Goal: Task Accomplishment & Management: Use online tool/utility

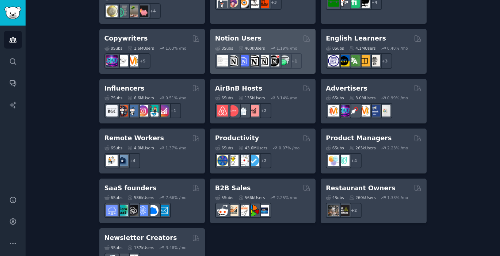
scroll to position [587, 0]
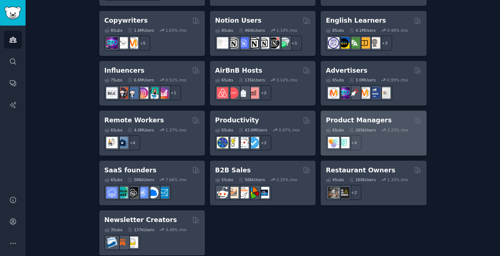
click at [394, 116] on div "Product Managers" at bounding box center [373, 120] width 95 height 9
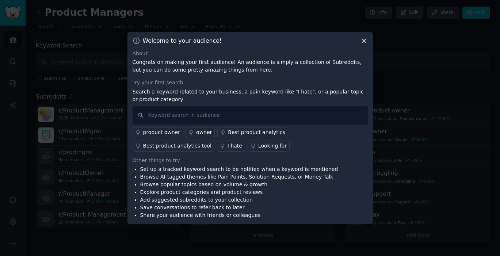
click at [364, 39] on icon at bounding box center [364, 41] width 8 height 8
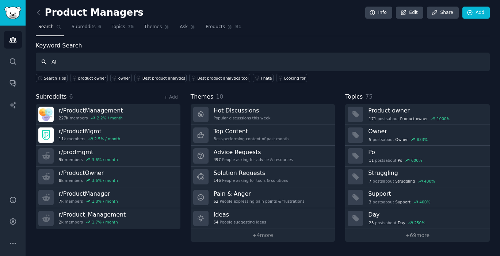
type input "AI"
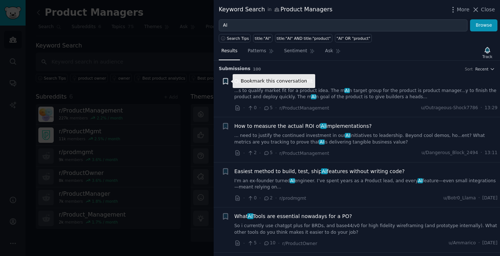
click at [224, 81] on icon "button" at bounding box center [225, 81] width 4 height 6
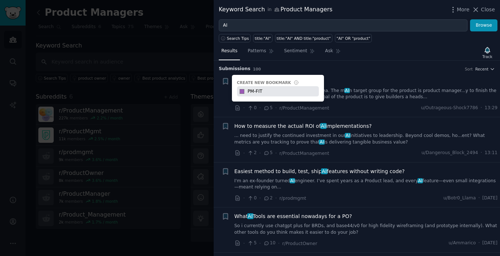
type input "PM-FIT"
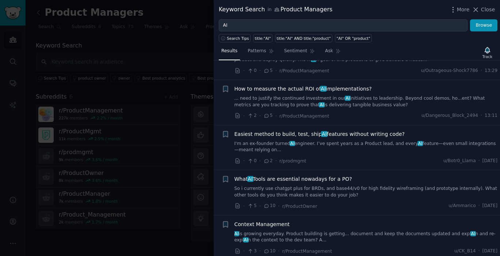
scroll to position [37, 0]
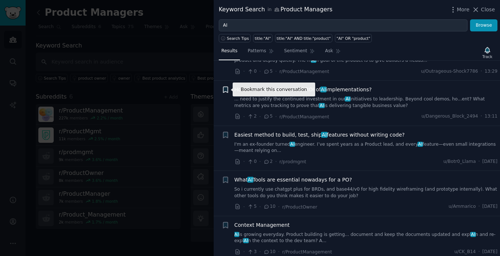
click at [227, 90] on icon "button" at bounding box center [225, 90] width 4 height 6
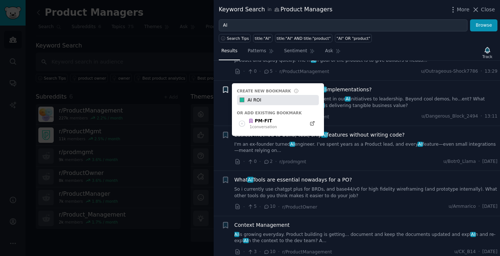
type input "AI ROI"
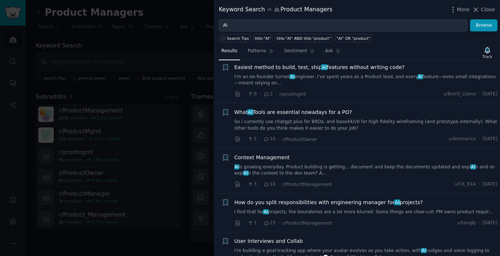
scroll to position [110, 0]
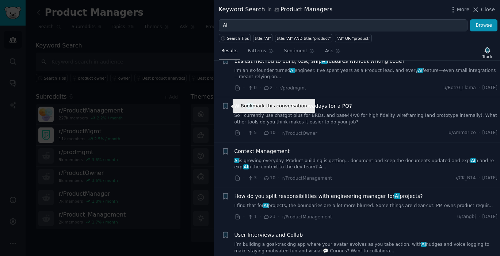
click at [228, 105] on icon "button" at bounding box center [225, 106] width 4 height 6
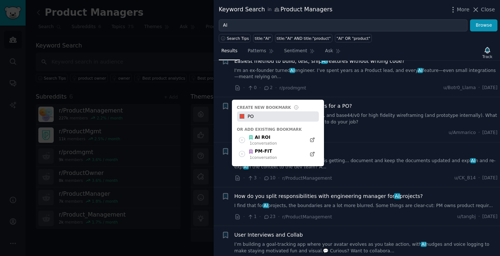
type input "PO"
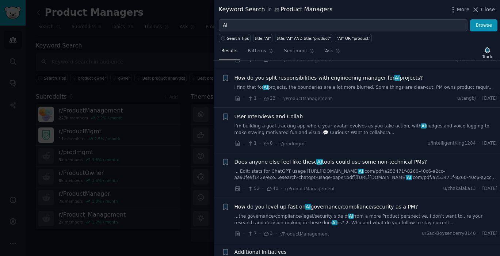
scroll to position [229, 0]
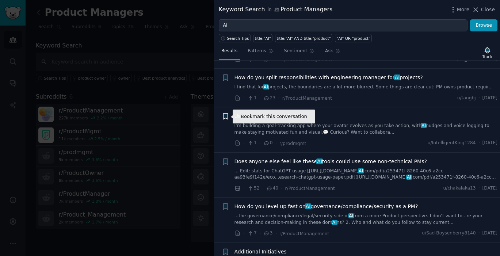
click at [225, 116] on icon "button" at bounding box center [225, 117] width 4 height 6
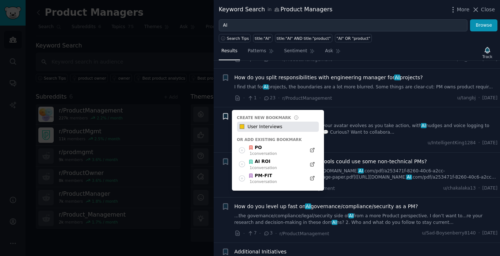
type input "User Interviews"
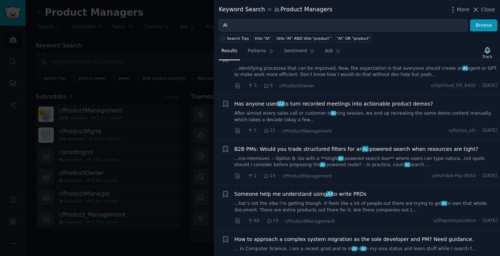
scroll to position [423, 0]
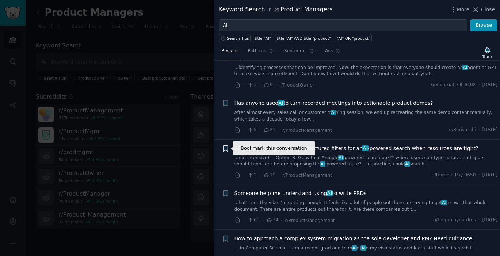
click at [228, 149] on icon "button" at bounding box center [225, 149] width 4 height 6
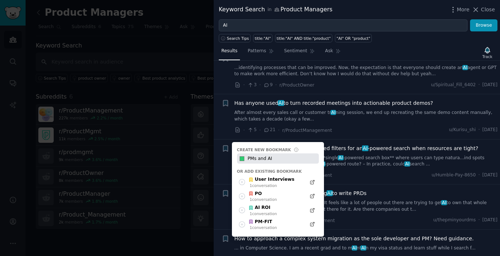
type input "PMs and AI"
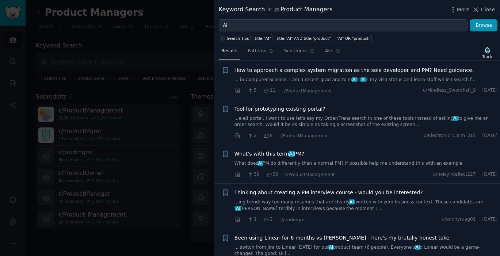
scroll to position [592, 0]
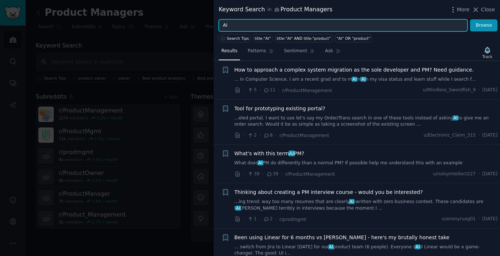
click at [237, 26] on input "AI" at bounding box center [343, 25] width 249 height 12
type input "A"
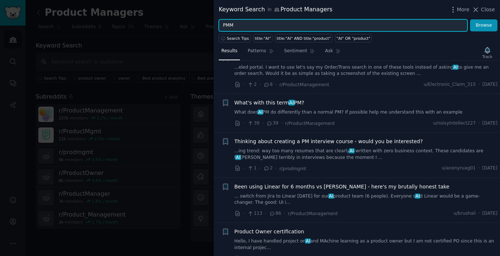
scroll to position [646, 0]
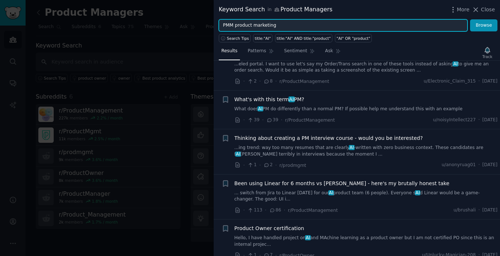
click at [471, 19] on button "Browse" at bounding box center [484, 25] width 27 height 12
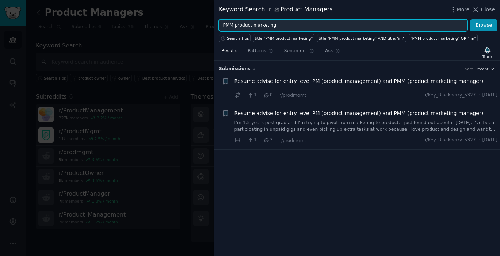
click at [235, 26] on input "PMM product marketing" at bounding box center [343, 25] width 249 height 12
type input "product marketing"
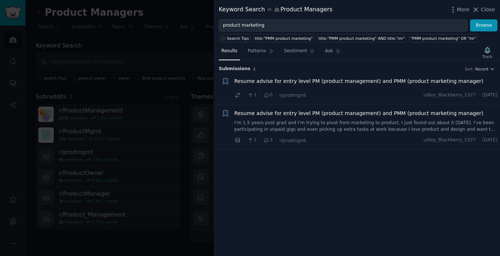
click at [242, 9] on div "Keyword Search in Product Managers" at bounding box center [276, 9] width 114 height 9
click at [487, 7] on div "Keyword Search in Product Managers More Close" at bounding box center [357, 9] width 287 height 19
click at [487, 9] on span "Close" at bounding box center [488, 10] width 14 height 8
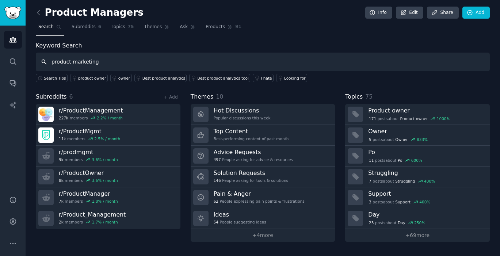
type input "product marketing"
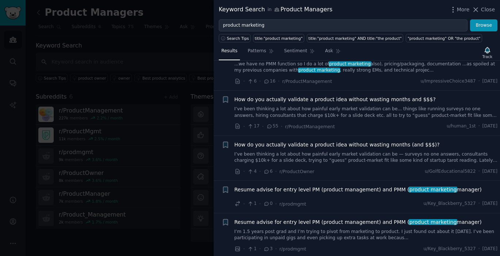
scroll to position [215, 0]
click at [226, 99] on icon "button" at bounding box center [225, 100] width 4 height 6
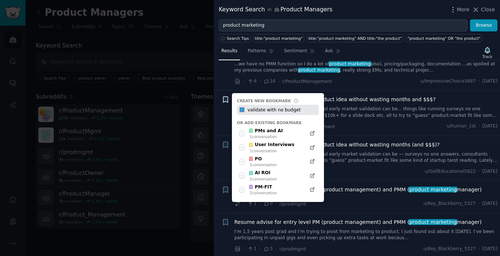
type input "validate with no budget"
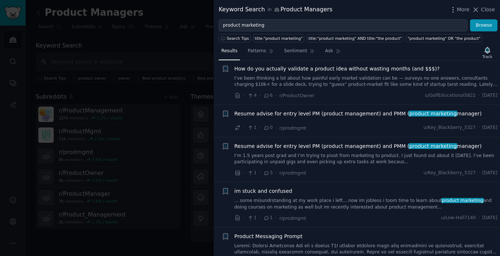
scroll to position [355, 0]
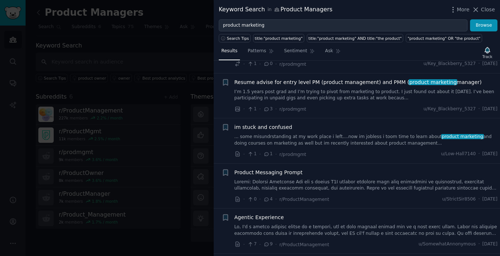
click at [242, 10] on div "Keyword Search in Product Managers" at bounding box center [276, 9] width 114 height 9
click at [486, 11] on span "Close" at bounding box center [488, 10] width 14 height 8
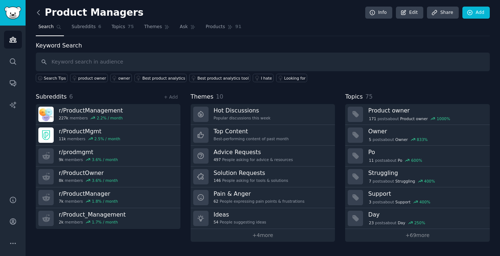
click at [40, 11] on icon at bounding box center [39, 13] width 8 height 8
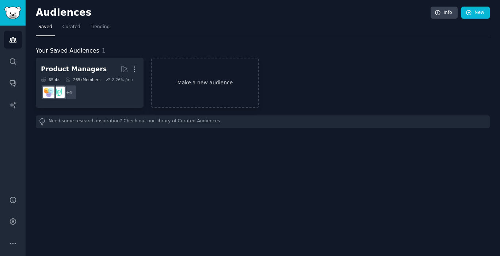
click at [206, 83] on link "Make a new audience" at bounding box center [205, 83] width 108 height 50
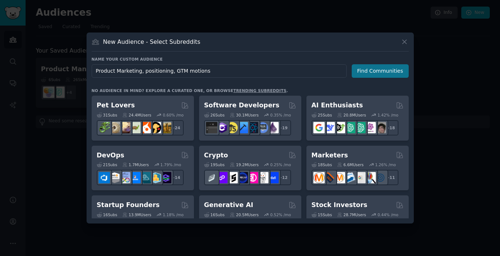
type input "Product Marketing, positioning, GTM motions"
click at [377, 71] on button "Find Communities" at bounding box center [380, 71] width 57 height 14
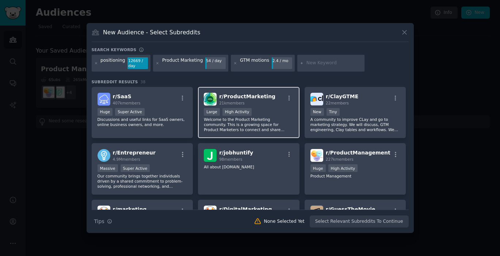
click at [269, 103] on div "r/ ProductMarketing 21k members" at bounding box center [249, 99] width 90 height 13
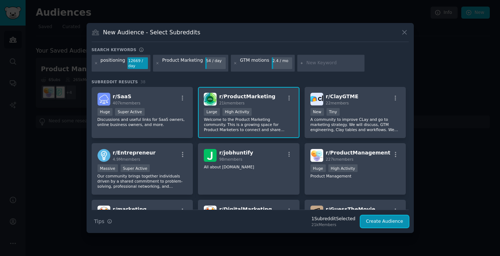
click at [384, 220] on button "Create Audience" at bounding box center [385, 222] width 48 height 12
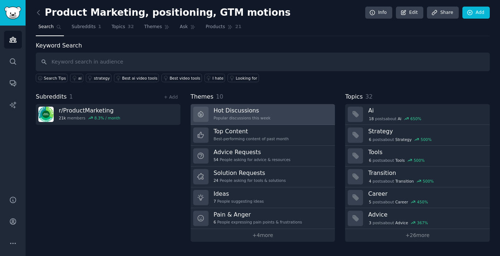
click at [304, 109] on link "Hot Discussions Popular discussions this week" at bounding box center [263, 114] width 145 height 21
